Goal: Task Accomplishment & Management: Manage account settings

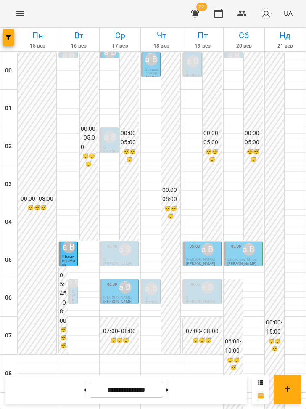
scroll to position [589, 0]
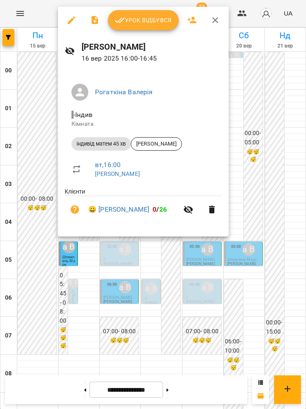
click at [145, 24] on span "Урок відбувся" at bounding box center [143, 20] width 57 height 10
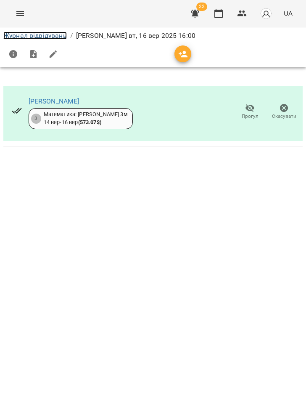
click at [42, 37] on link "Журнал відвідувань" at bounding box center [34, 36] width 63 height 8
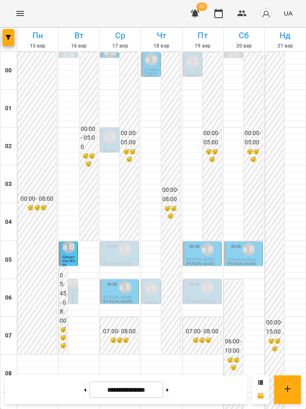
scroll to position [544, 0]
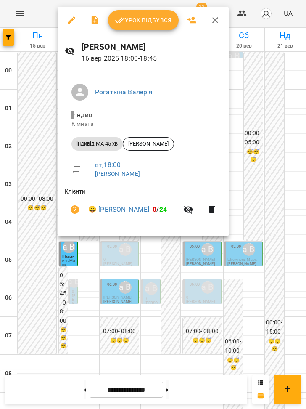
click at [196, 335] on div at bounding box center [153, 204] width 306 height 409
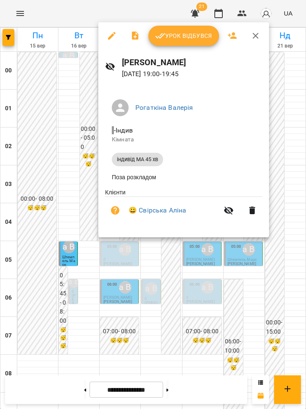
click at [110, 240] on div at bounding box center [153, 204] width 306 height 409
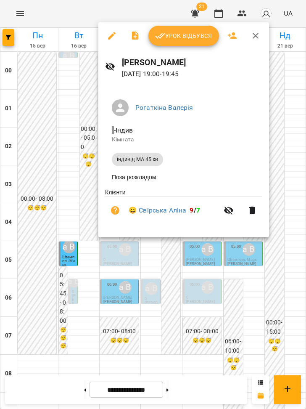
click at [175, 250] on div at bounding box center [153, 204] width 306 height 409
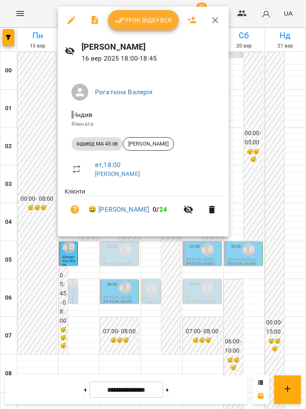
click at [83, 277] on div at bounding box center [153, 204] width 306 height 409
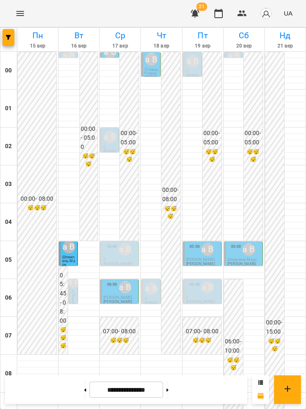
scroll to position [589, 0]
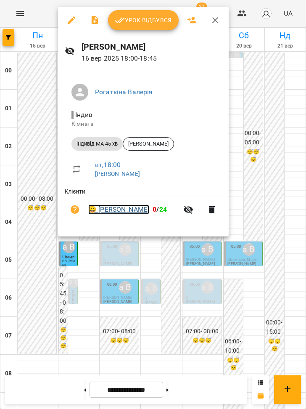
click at [127, 208] on link "😀 [PERSON_NAME]" at bounding box center [118, 209] width 61 height 10
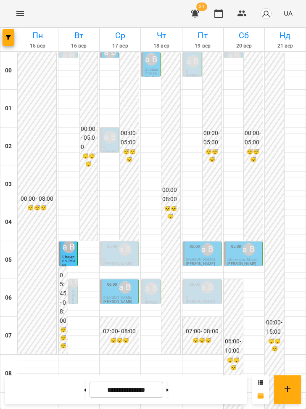
scroll to position [587, 0]
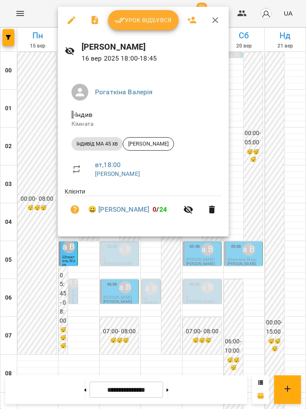
click at [138, 30] on button "Урок відбувся" at bounding box center [143, 20] width 71 height 20
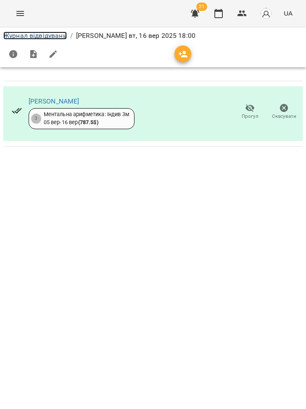
click at [51, 35] on link "Журнал відвідувань" at bounding box center [34, 36] width 63 height 8
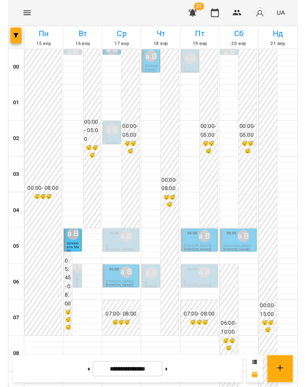
scroll to position [589, 0]
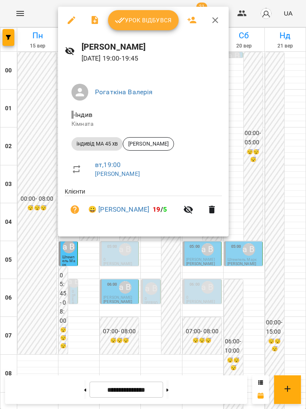
click at [85, 243] on div at bounding box center [153, 204] width 306 height 409
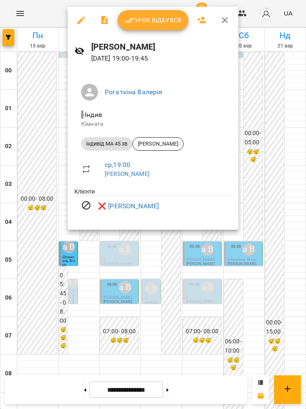
click at [85, 252] on div at bounding box center [153, 204] width 306 height 409
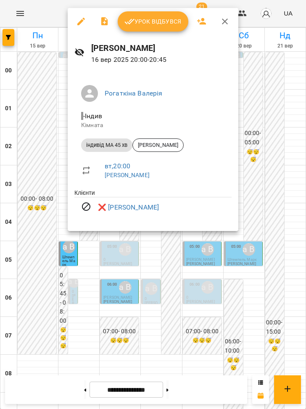
click at [88, 267] on div at bounding box center [153, 204] width 306 height 409
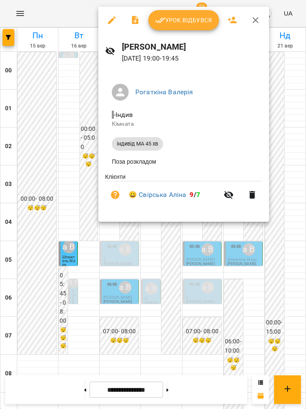
click at [94, 274] on div at bounding box center [153, 204] width 306 height 409
